Goal: Transaction & Acquisition: Purchase product/service

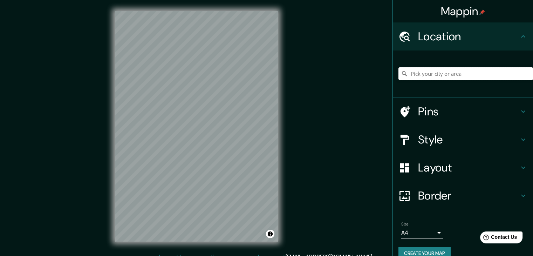
click at [423, 76] on input "Pick your city or area" at bounding box center [465, 73] width 135 height 13
type input "Huancayo, [GEOGRAPHIC_DATA], [GEOGRAPHIC_DATA]"
click at [312, 109] on div "Mappin Location [GEOGRAPHIC_DATA], [GEOGRAPHIC_DATA], [GEOGRAPHIC_DATA] Pins St…" at bounding box center [266, 132] width 533 height 264
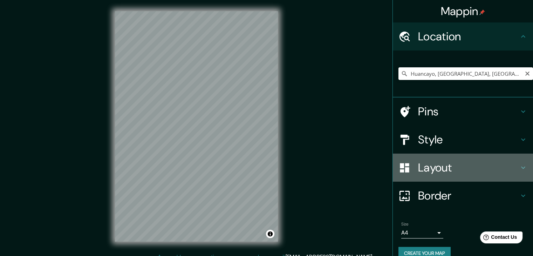
click at [450, 171] on h4 "Layout" at bounding box center [468, 168] width 101 height 14
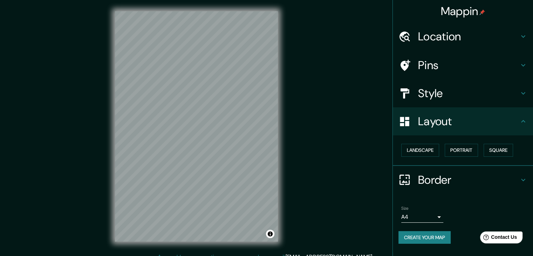
click at [437, 123] on h4 "Layout" at bounding box center [468, 121] width 101 height 14
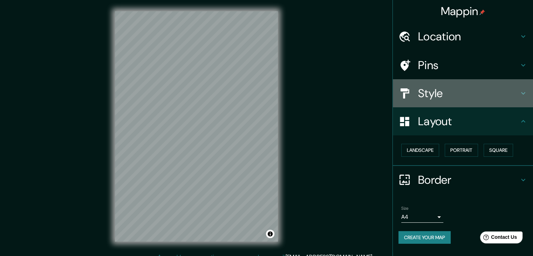
click at [435, 98] on h4 "Style" at bounding box center [468, 93] width 101 height 14
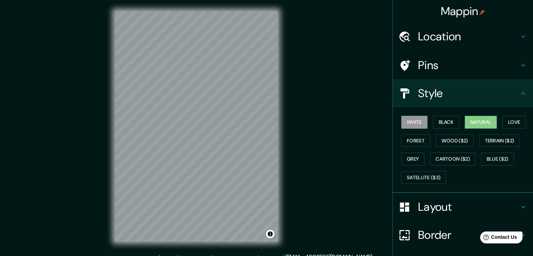
click at [470, 121] on button "Natural" at bounding box center [481, 122] width 32 height 13
click at [447, 122] on button "Black" at bounding box center [446, 122] width 26 height 13
click at [465, 122] on button "Natural" at bounding box center [481, 122] width 32 height 13
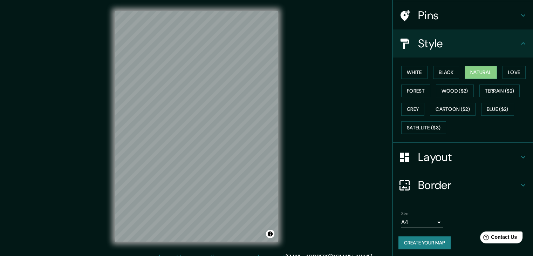
scroll to position [50, 0]
click at [416, 219] on body "Mappin Location Huancayo, Departamento de Junín, Perú Pins Style White Black Na…" at bounding box center [266, 128] width 533 height 256
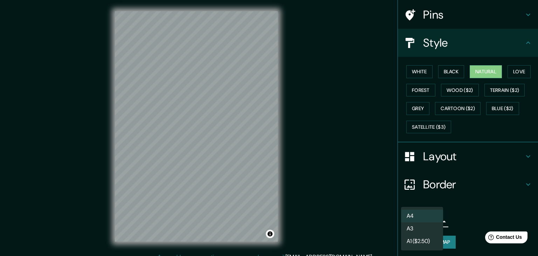
click at [417, 230] on li "A3" at bounding box center [422, 228] width 42 height 13
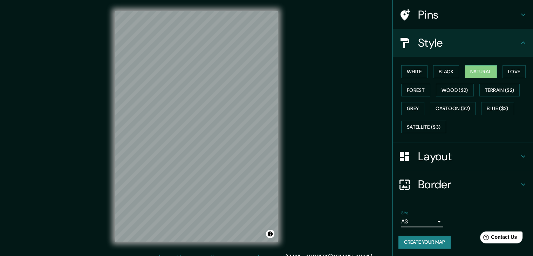
click at [436, 237] on button "Create your map" at bounding box center [424, 242] width 52 height 13
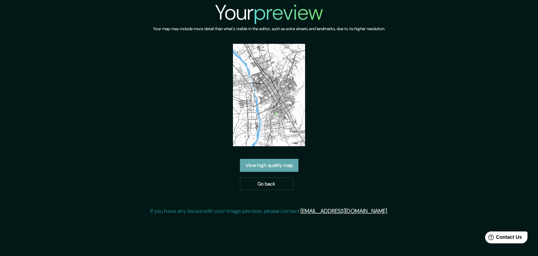
click at [269, 167] on link "View high quality map" at bounding box center [269, 165] width 59 height 13
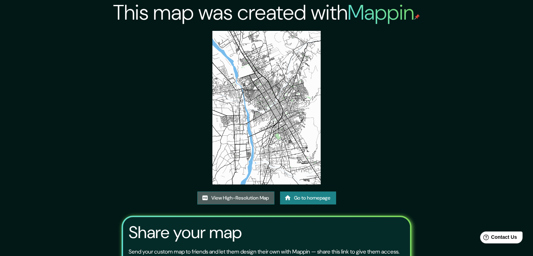
click at [243, 200] on link "View High-Resolution Map" at bounding box center [235, 197] width 77 height 13
